Goal: Task Accomplishment & Management: Manage account settings

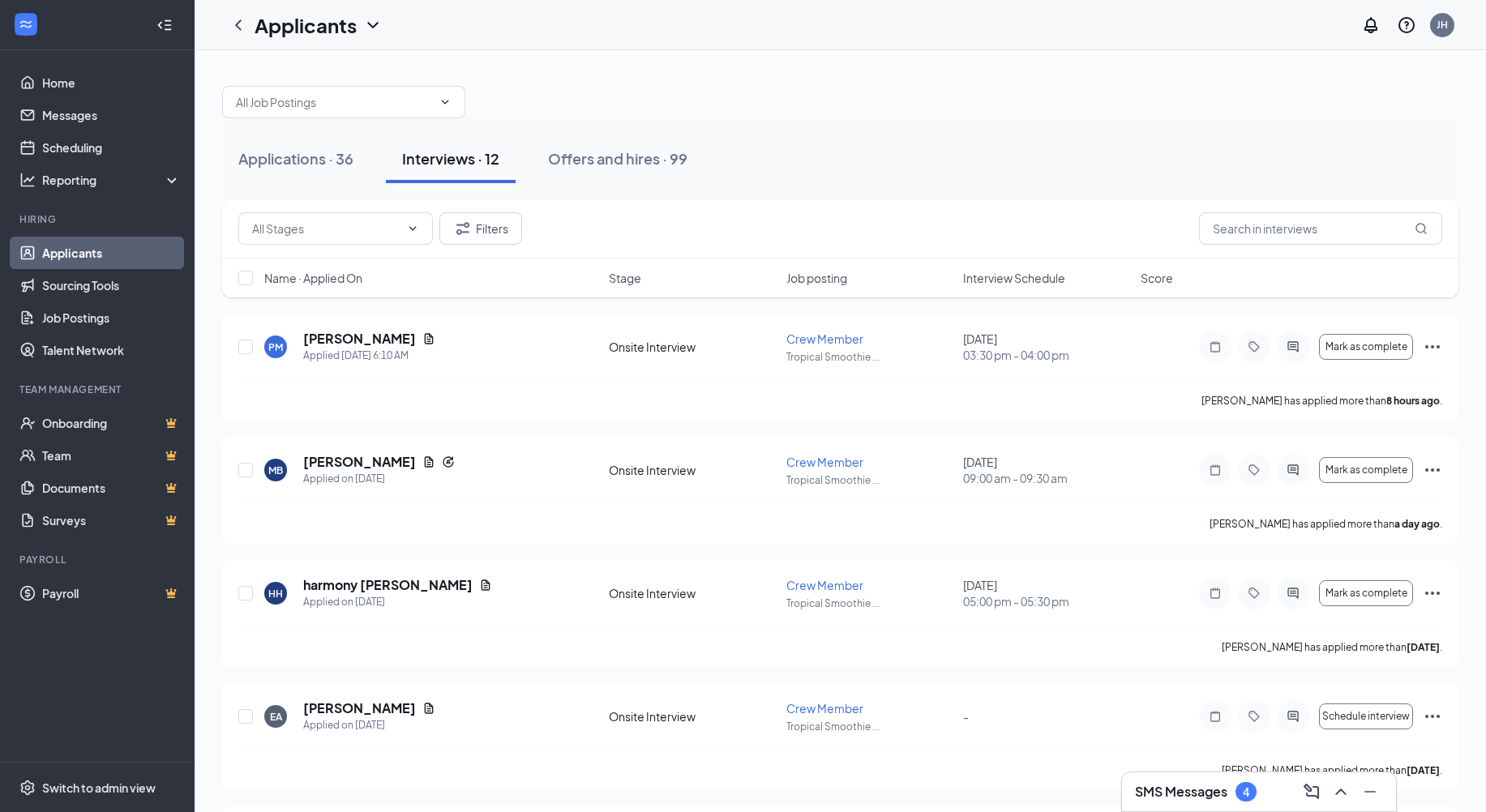
click at [1180, 801] on div "SMS Messages 4" at bounding box center [1195, 791] width 121 height 20
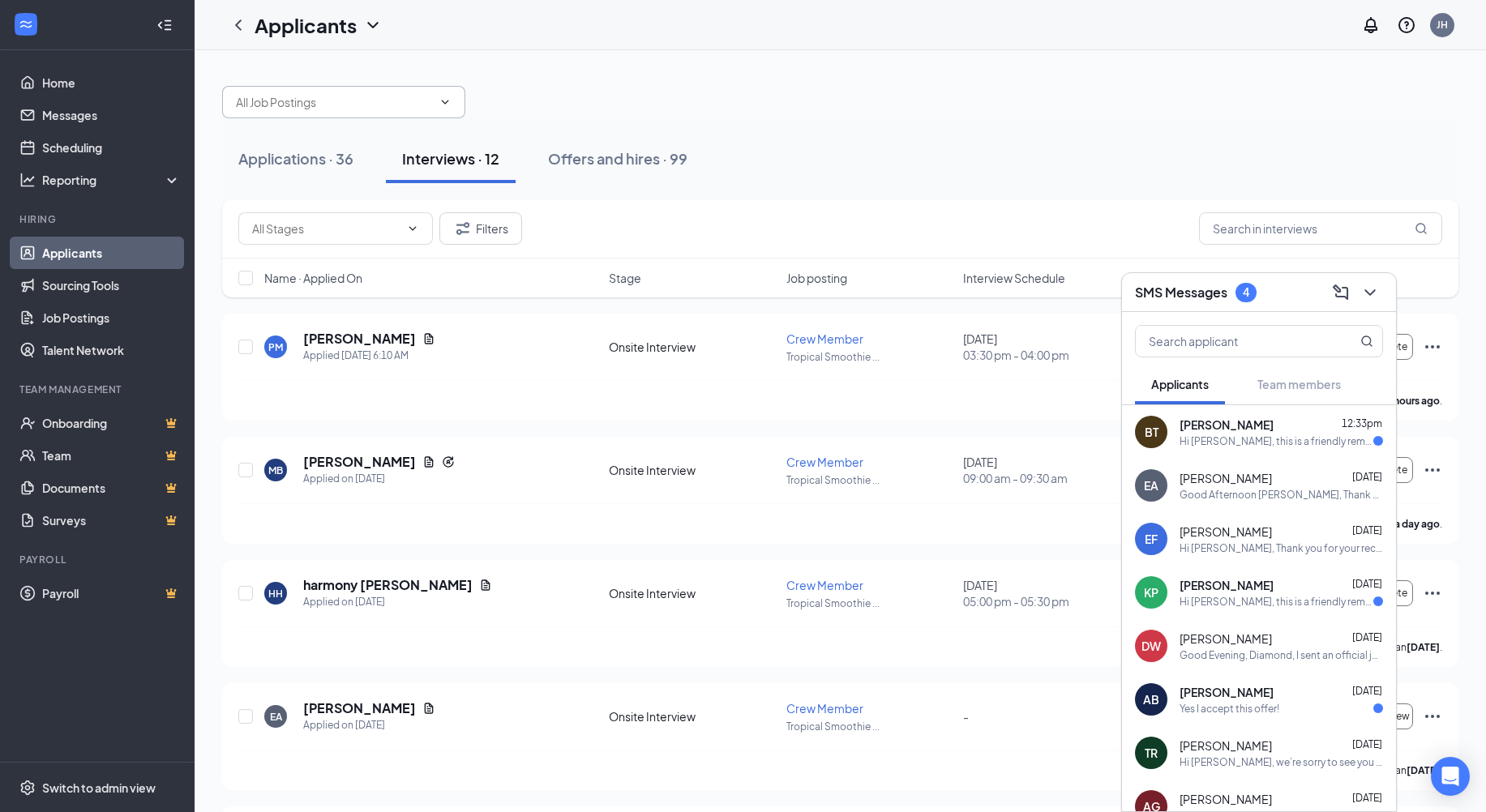
click at [385, 103] on input "text" at bounding box center [334, 102] width 196 height 18
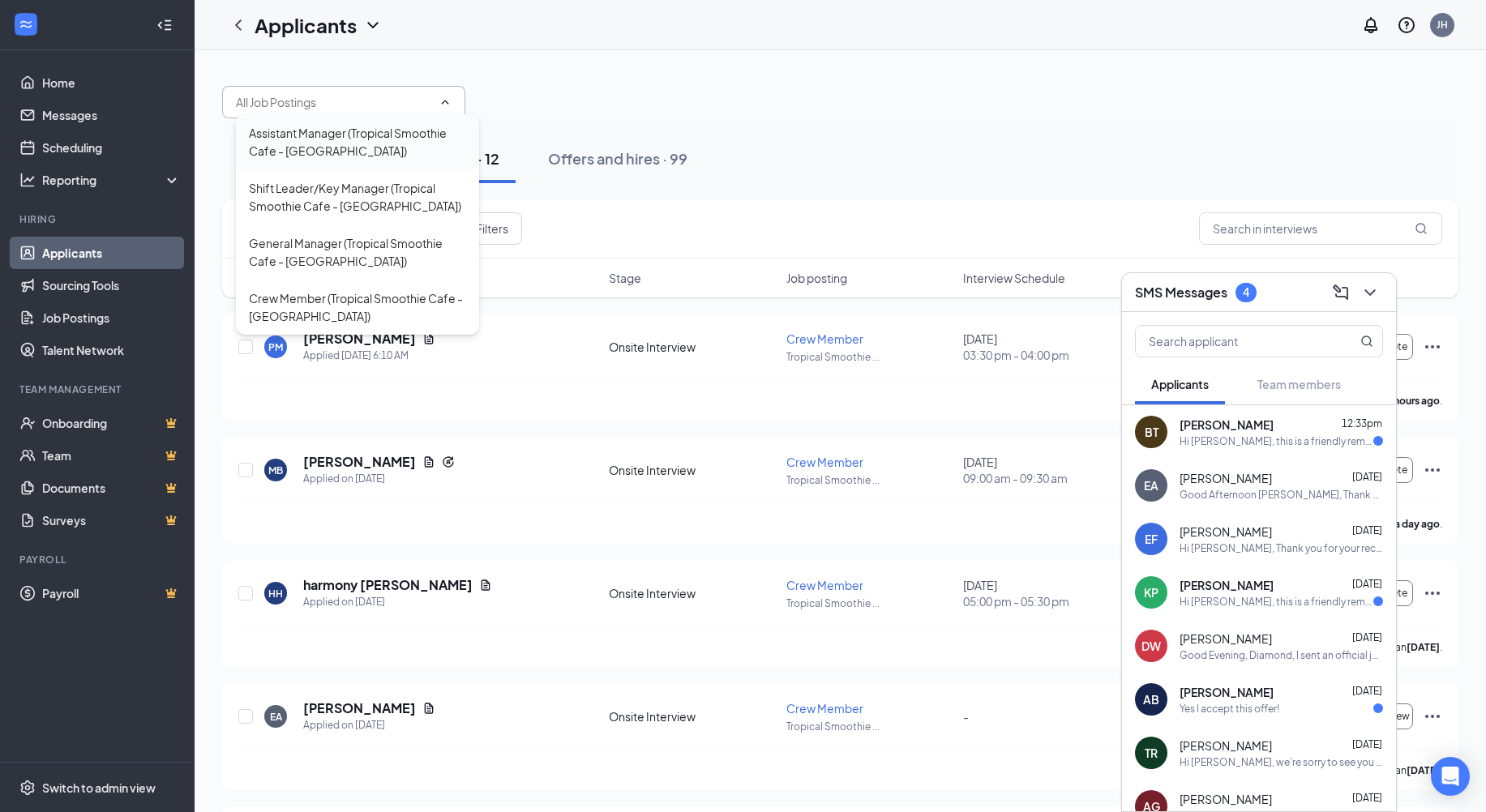
click at [338, 158] on div "Assistant Manager (Tropical Smoothie Cafe - [GEOGRAPHIC_DATA])" at bounding box center [357, 142] width 217 height 36
type input "Assistant Manager (Tropical Smoothie Cafe - [GEOGRAPHIC_DATA])"
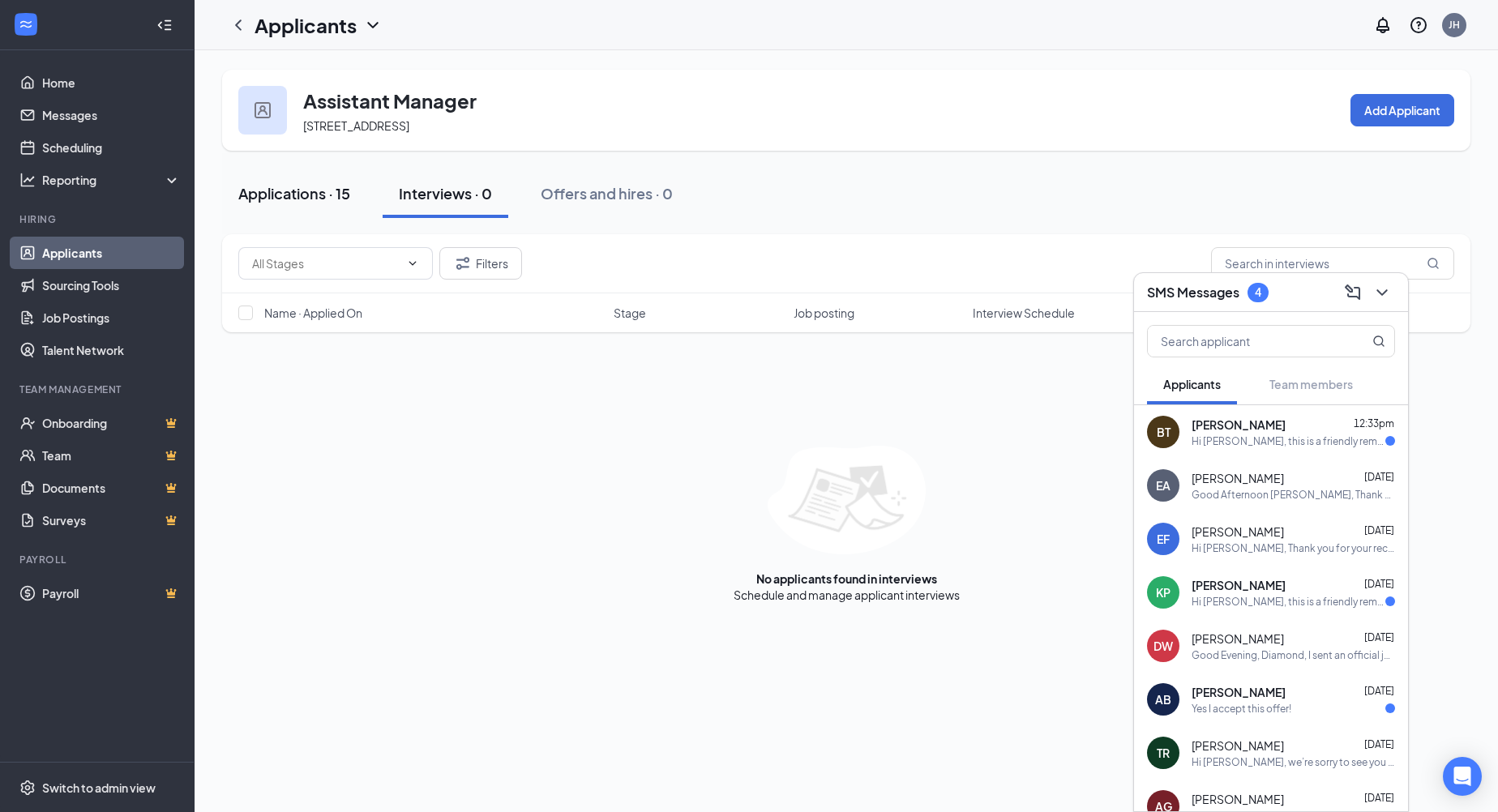
click at [327, 195] on div "Applications · 15" at bounding box center [294, 194] width 112 height 21
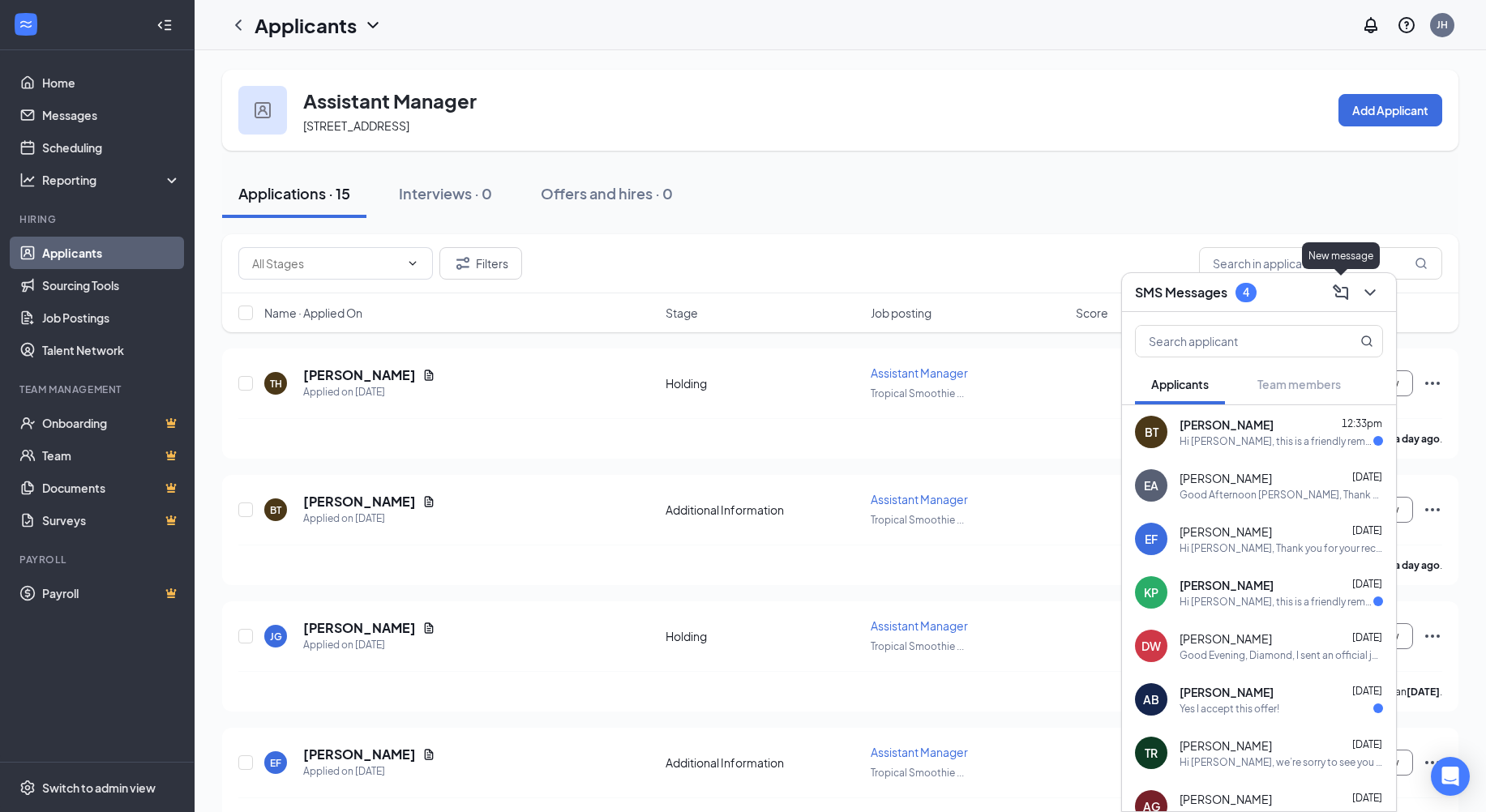
click at [1337, 293] on icon "ComposeMessage" at bounding box center [1340, 292] width 20 height 20
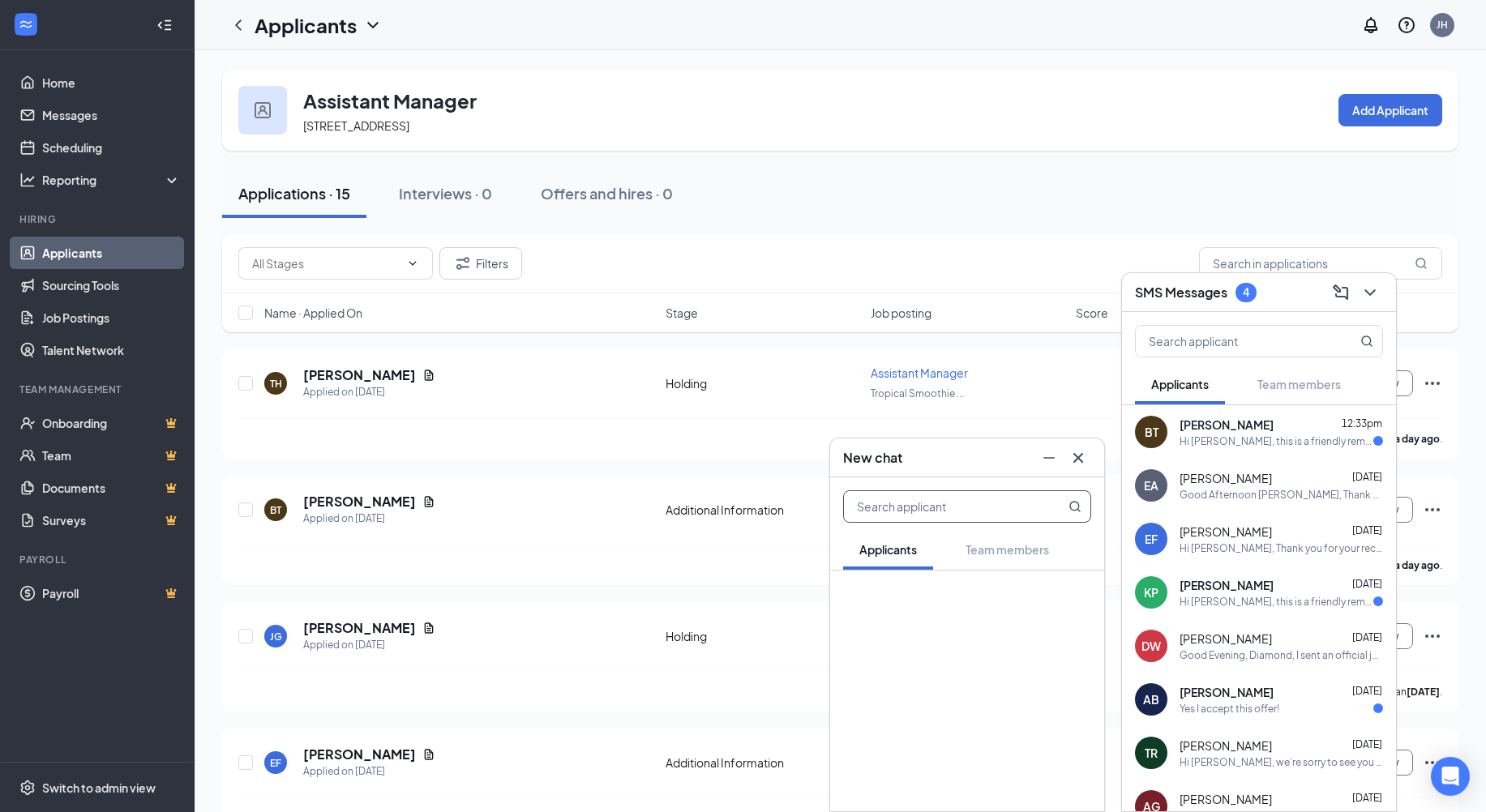
click at [1070, 461] on icon "Cross" at bounding box center [1078, 458] width 20 height 20
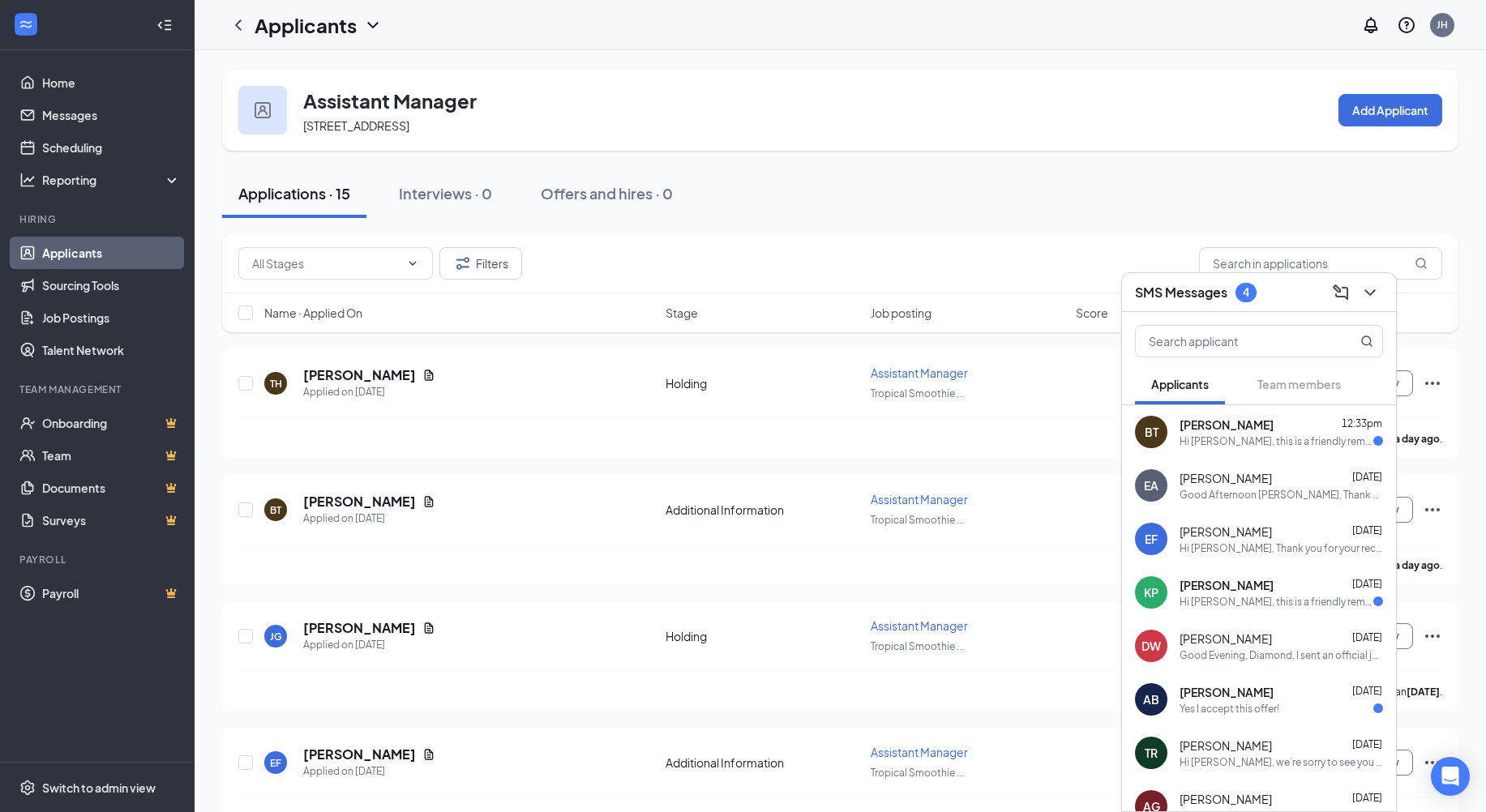
click at [1218, 293] on h3 "SMS Messages" at bounding box center [1181, 292] width 92 height 18
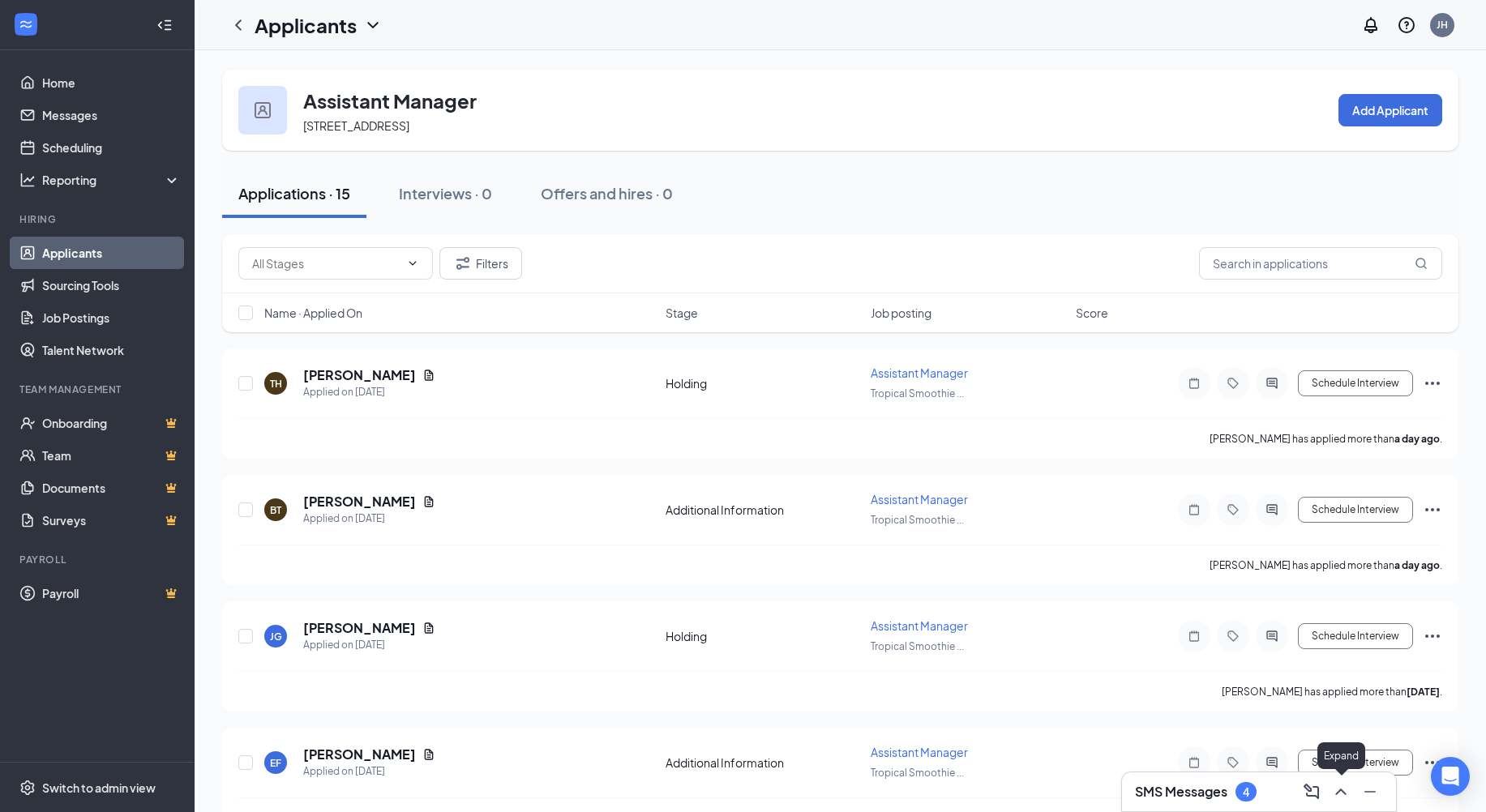
click at [1344, 800] on icon "ChevronUp" at bounding box center [1340, 791] width 20 height 20
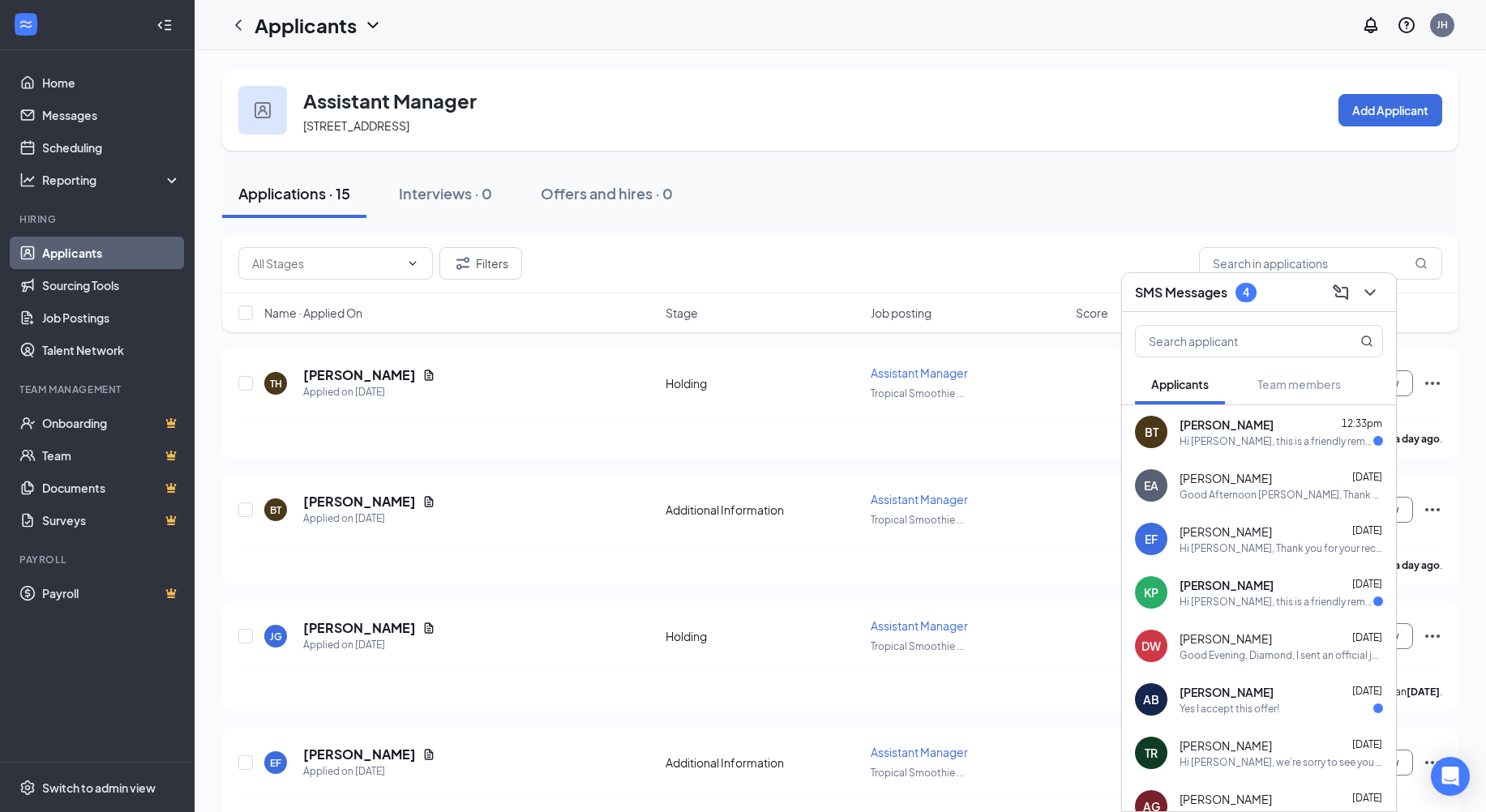
click at [1258, 477] on div "[PERSON_NAME] [DATE]" at bounding box center [1281, 477] width 203 height 16
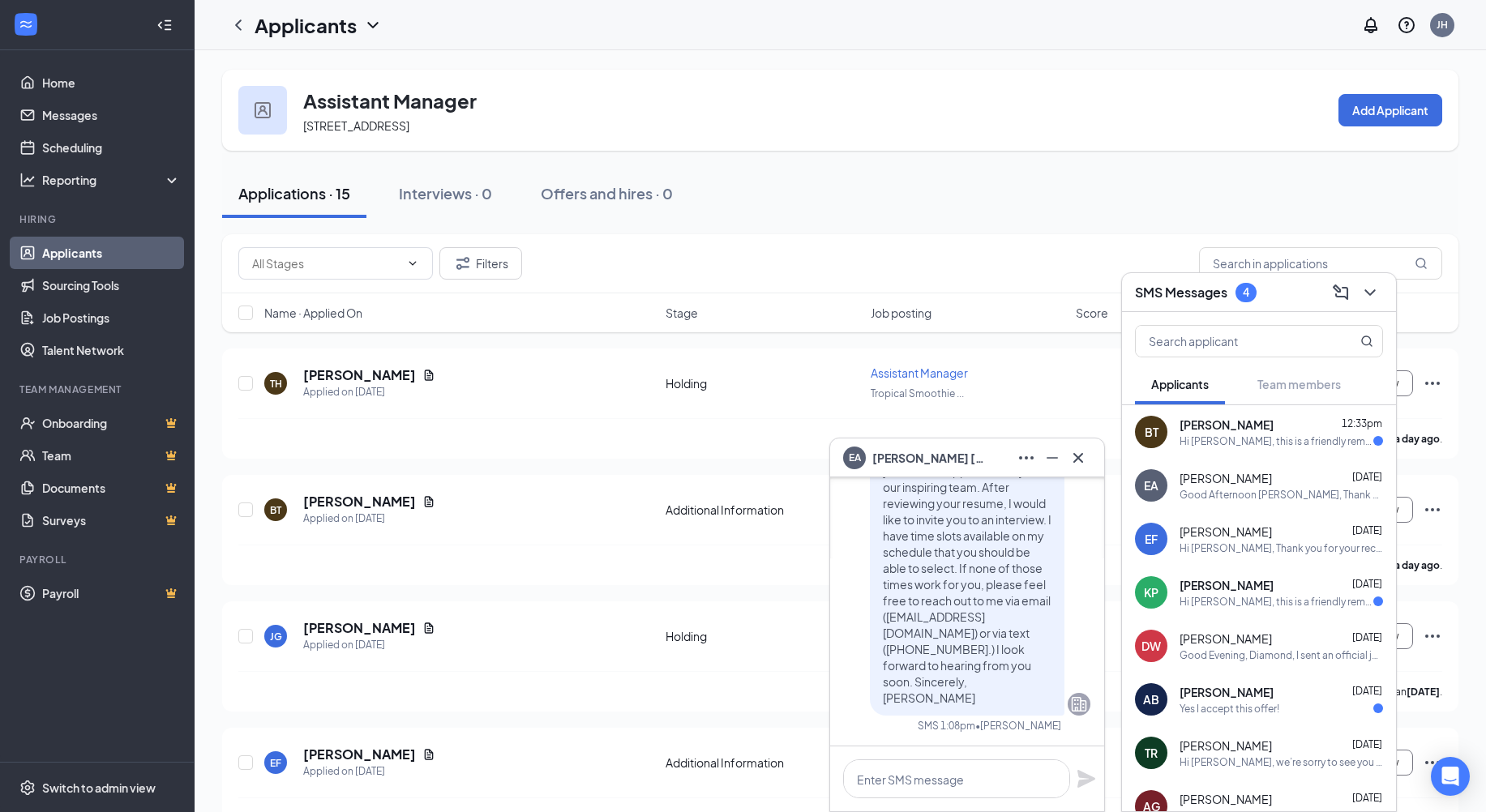
click at [1279, 546] on div "Hi [PERSON_NAME], Thank you for your recent application to join our inspiring t…" at bounding box center [1281, 548] width 203 height 14
click at [932, 258] on div "Filters" at bounding box center [840, 263] width 1204 height 32
click at [1081, 459] on icon "Cross" at bounding box center [1078, 458] width 20 height 20
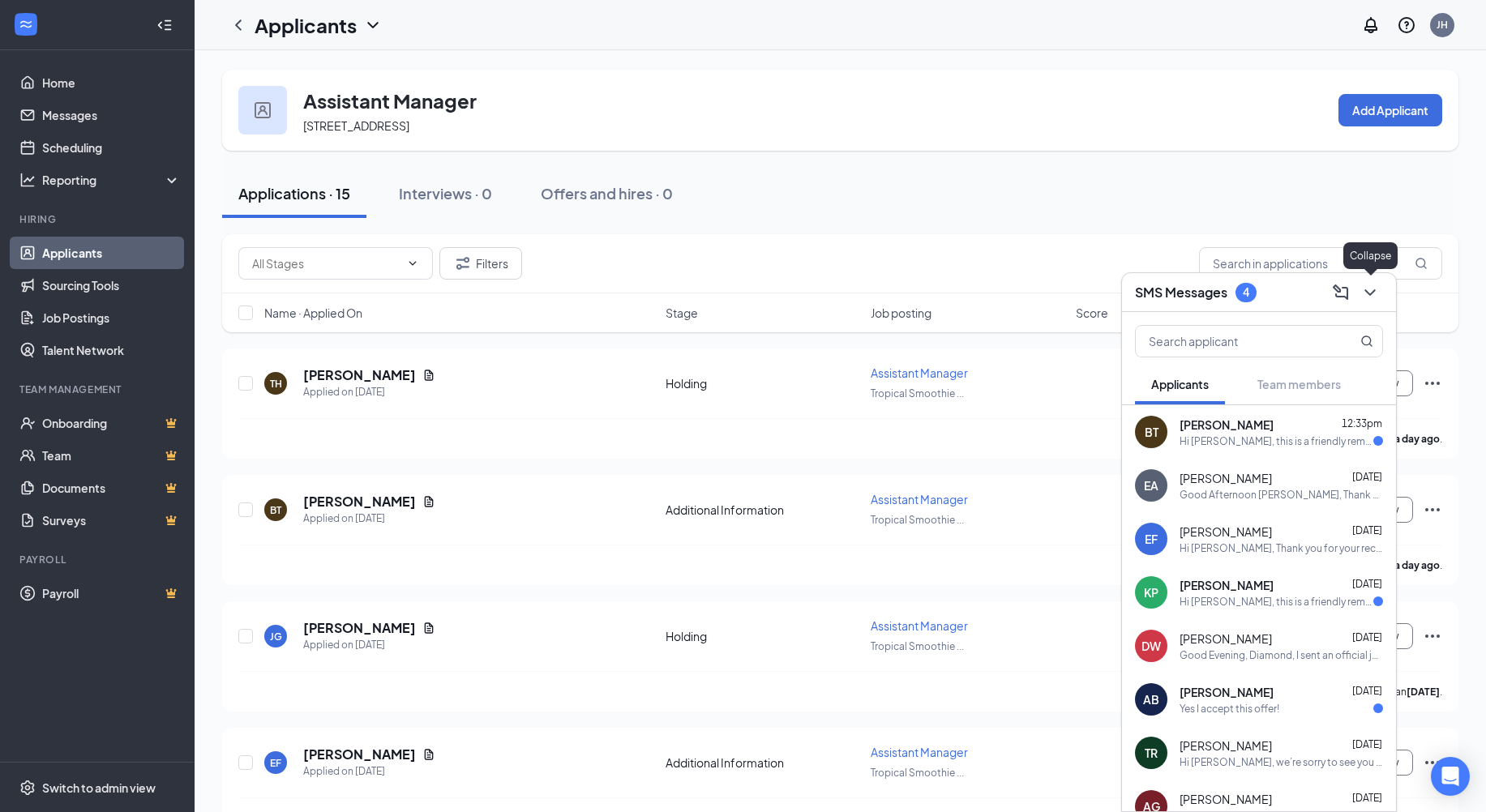
drag, startPoint x: 1371, startPoint y: 292, endPoint x: 1353, endPoint y: 285, distance: 19.3
click at [1371, 293] on icon "ChevronDown" at bounding box center [1369, 292] width 10 height 7
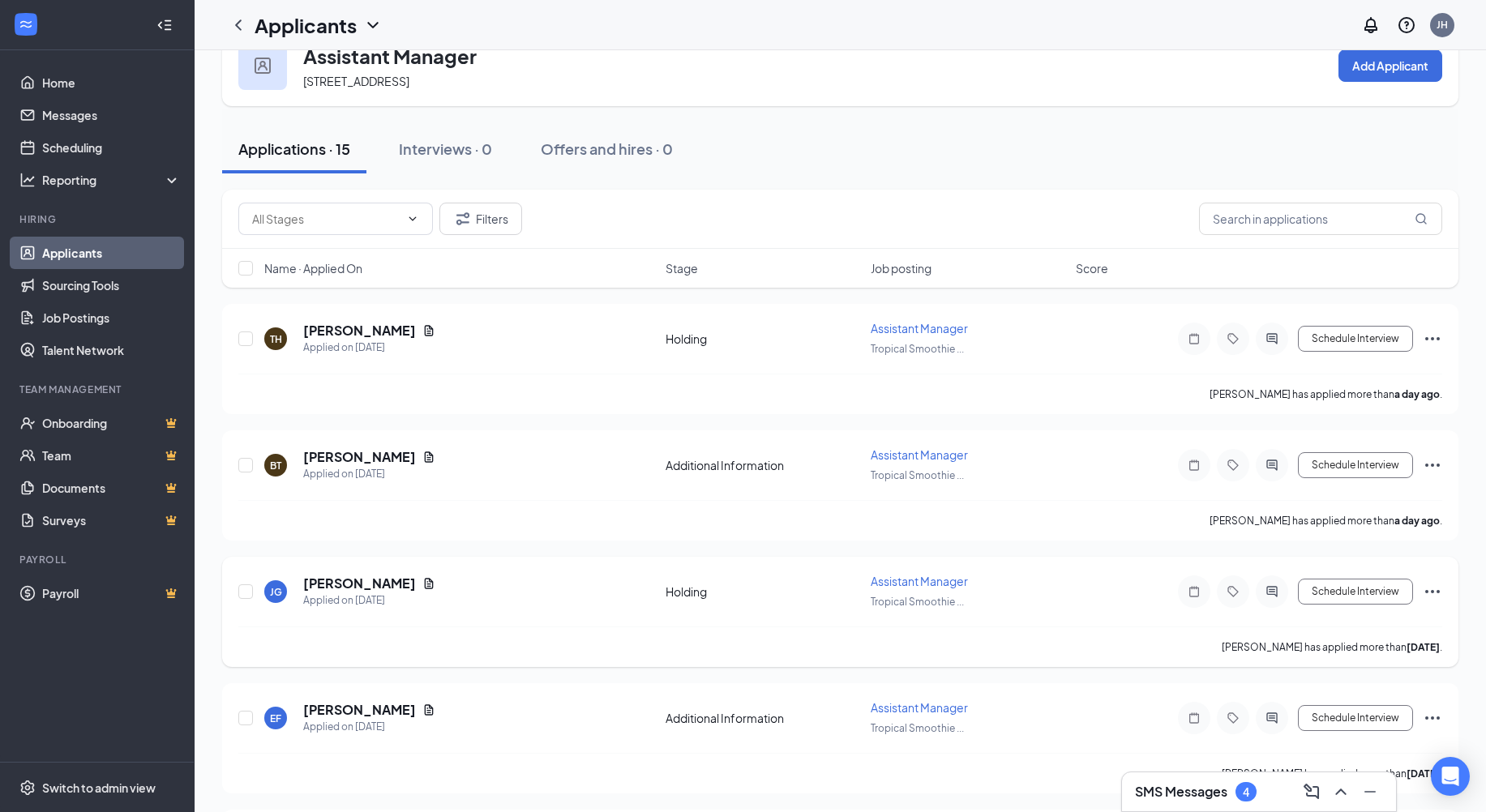
scroll to position [81, 0]
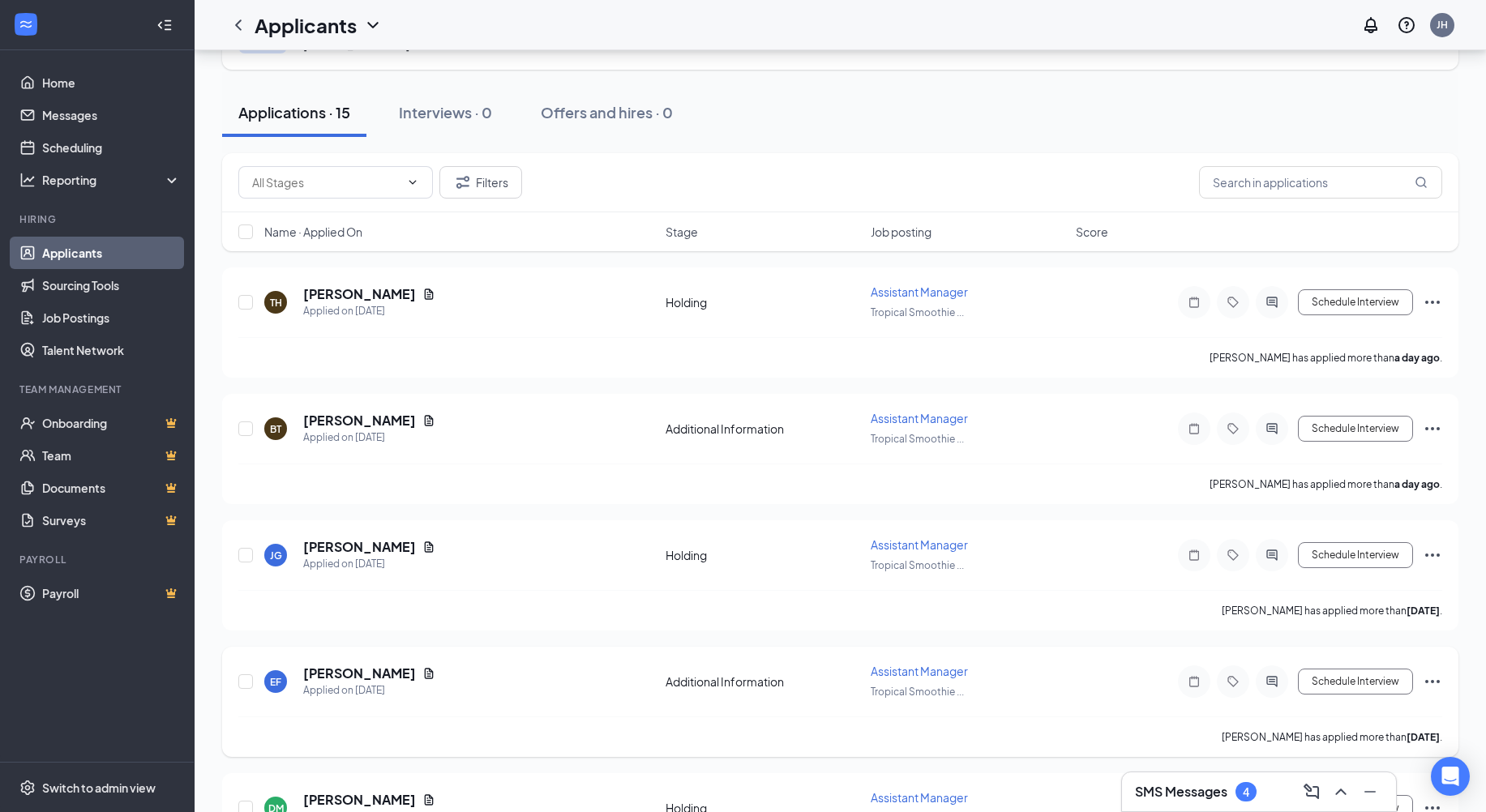
click at [1430, 687] on icon "Ellipses" at bounding box center [1432, 681] width 20 height 20
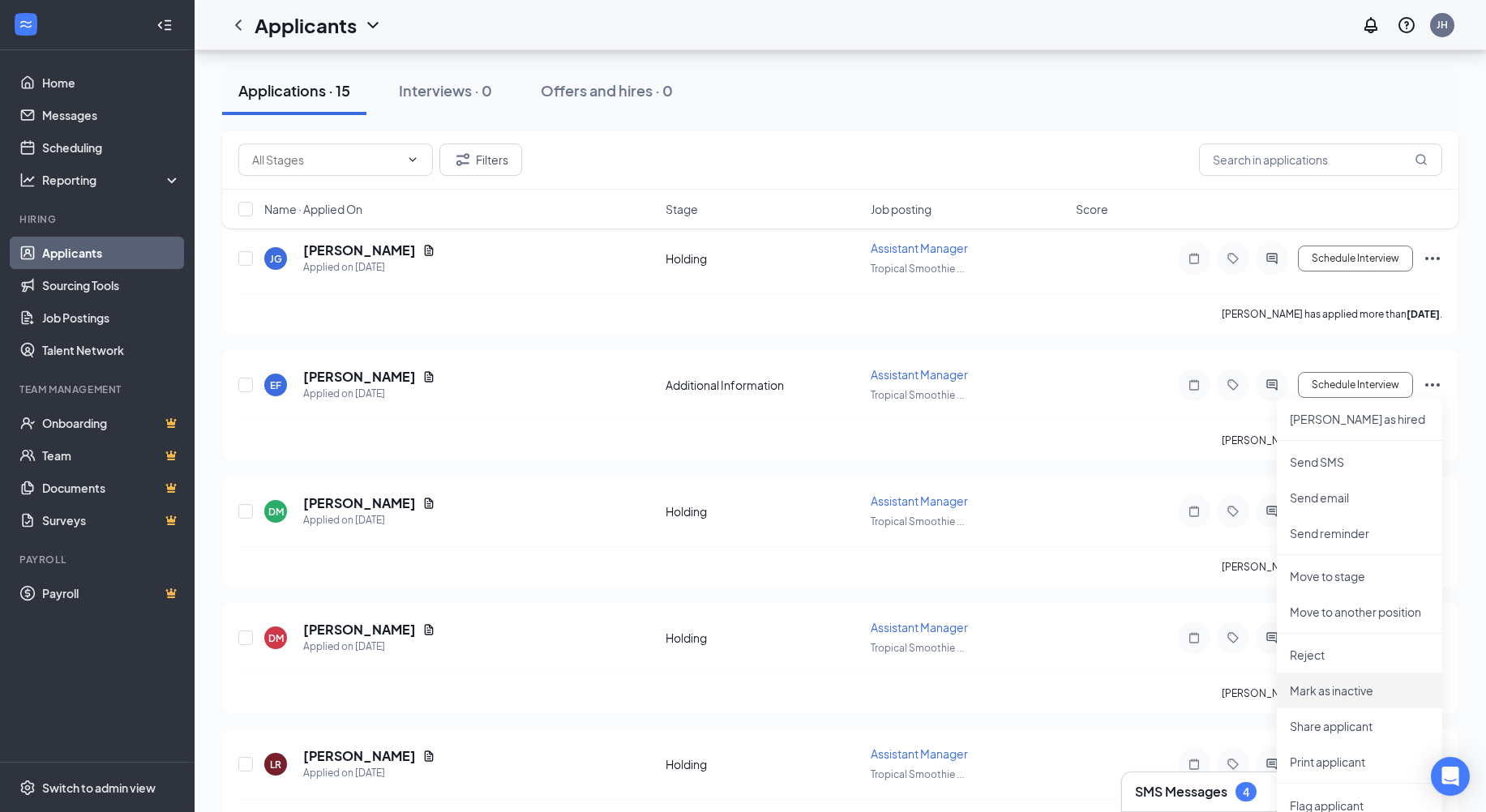
scroll to position [486, 0]
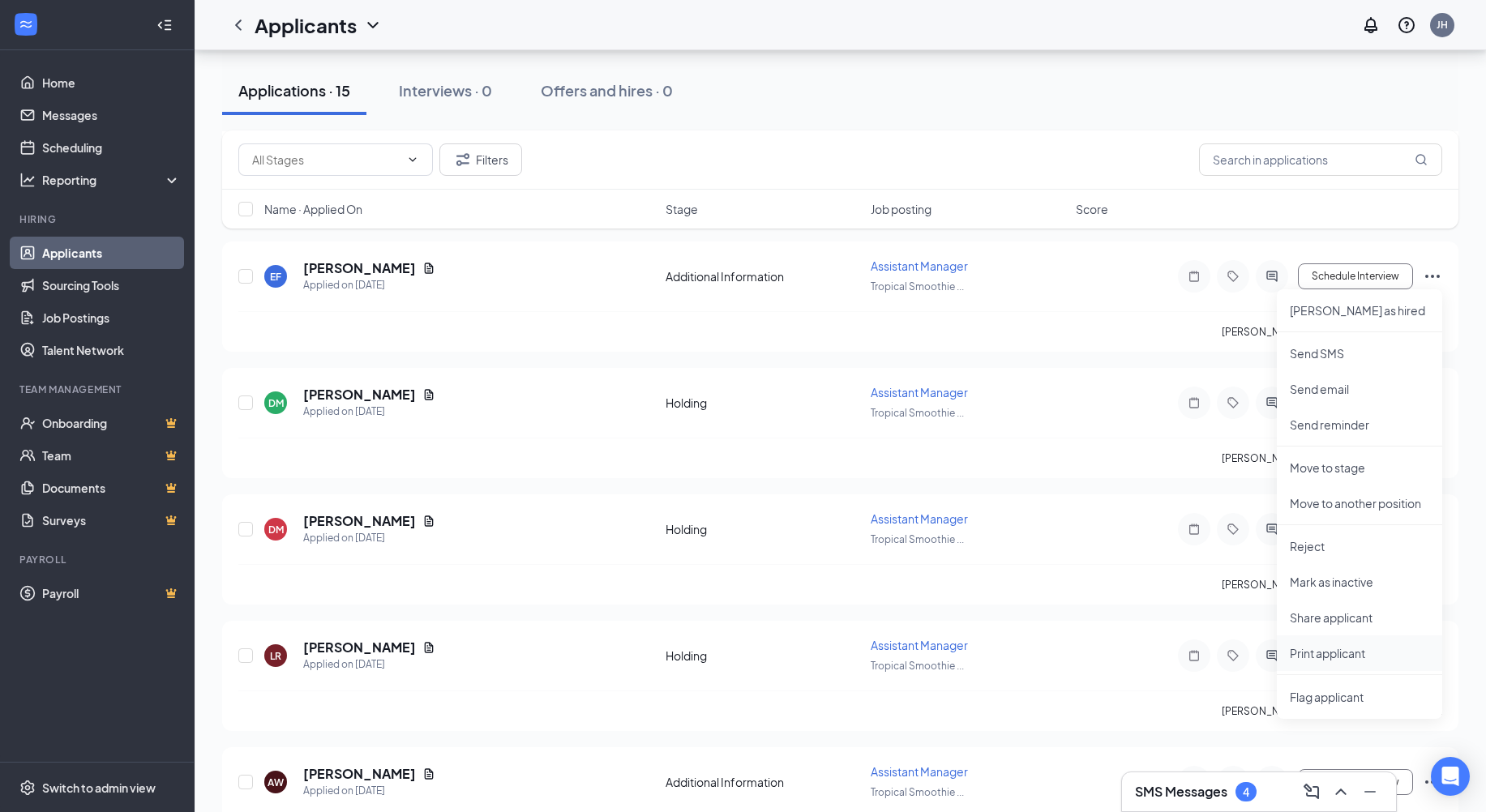
click at [1356, 662] on li "Print applicant" at bounding box center [1359, 653] width 165 height 36
